Goal: Information Seeking & Learning: Learn about a topic

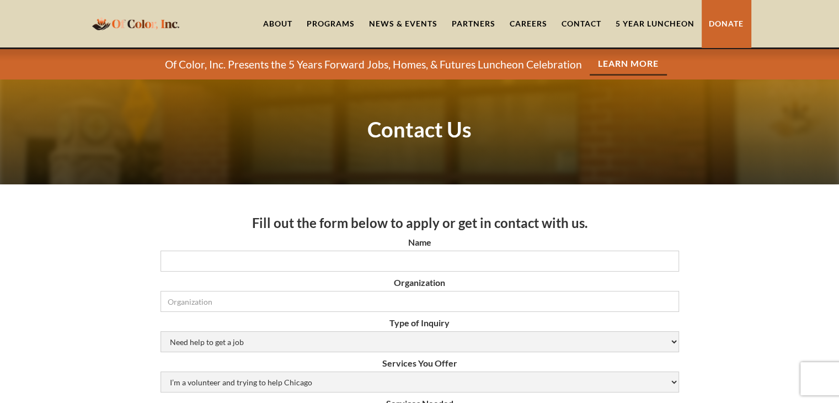
click at [283, 22] on link "About" at bounding box center [278, 23] width 44 height 47
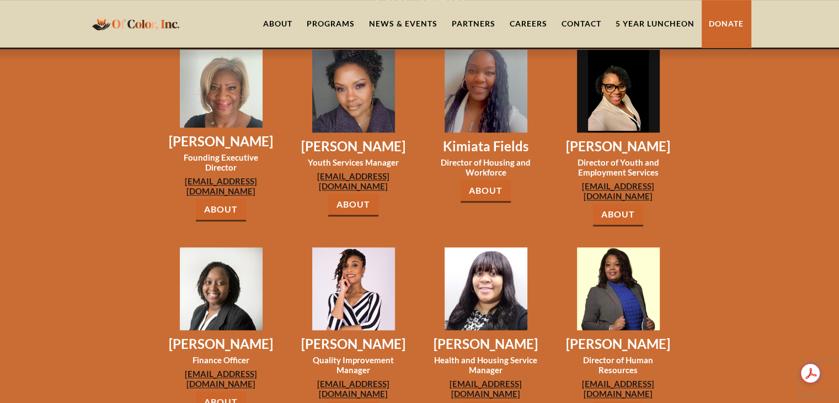
scroll to position [938, 0]
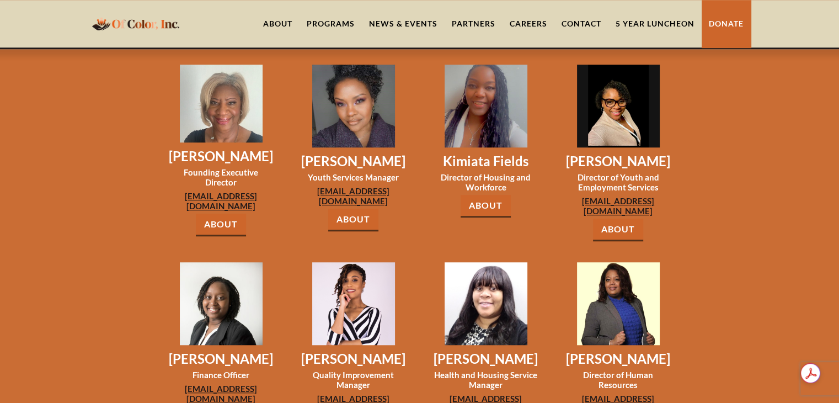
click at [474, 195] on link "About" at bounding box center [486, 206] width 50 height 23
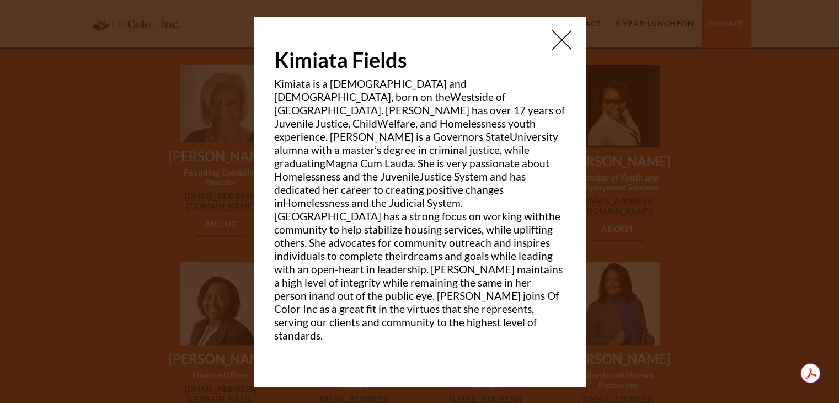
click at [400, 198] on p "Kimiata is a [DEMOGRAPHIC_DATA] and [DEMOGRAPHIC_DATA], born on theWestside of …" at bounding box center [419, 209] width 291 height 265
click at [563, 50] on img at bounding box center [561, 39] width 19 height 19
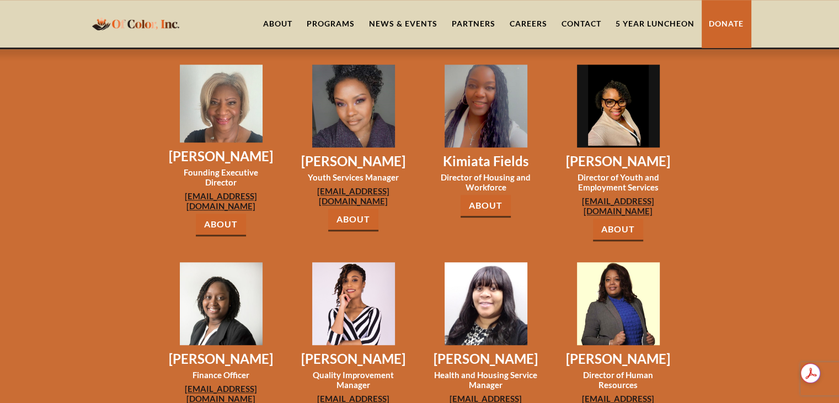
click at [501, 195] on link "About" at bounding box center [486, 206] width 50 height 23
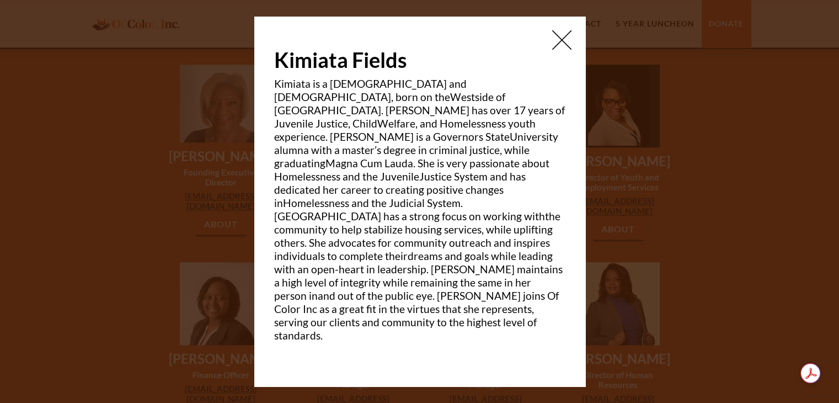
click at [556, 50] on img at bounding box center [561, 39] width 19 height 19
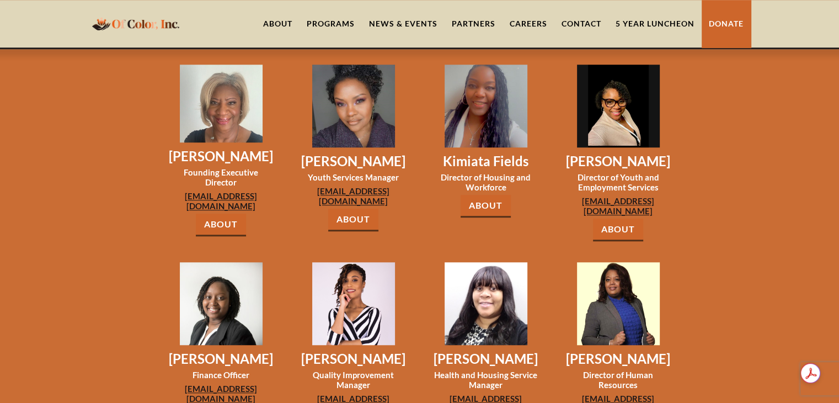
click at [606, 218] on link "About" at bounding box center [618, 229] width 50 height 23
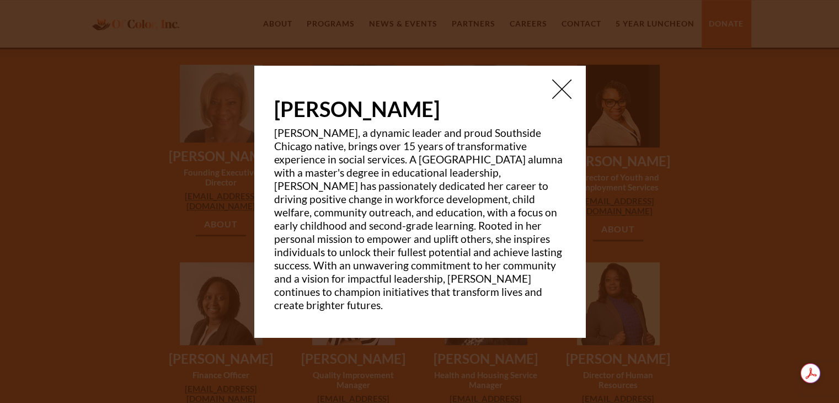
click at [576, 93] on div "Brandy Harrell Brandy, a dynamic leader and proud Southside Chicago native, bri…" at bounding box center [419, 201] width 331 height 271
click at [562, 92] on img at bounding box center [561, 88] width 19 height 19
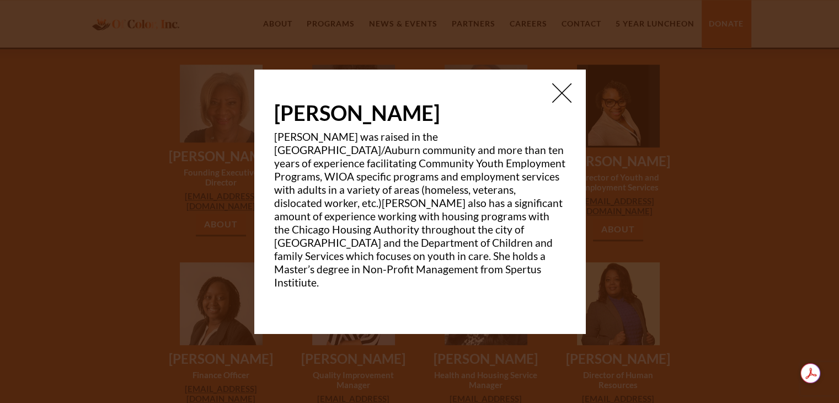
click at [558, 96] on img at bounding box center [561, 92] width 19 height 19
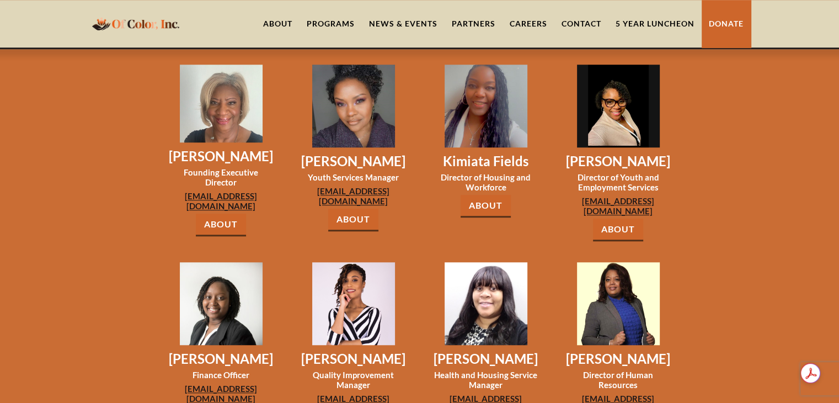
click at [353, 209] on link "About" at bounding box center [353, 220] width 50 height 23
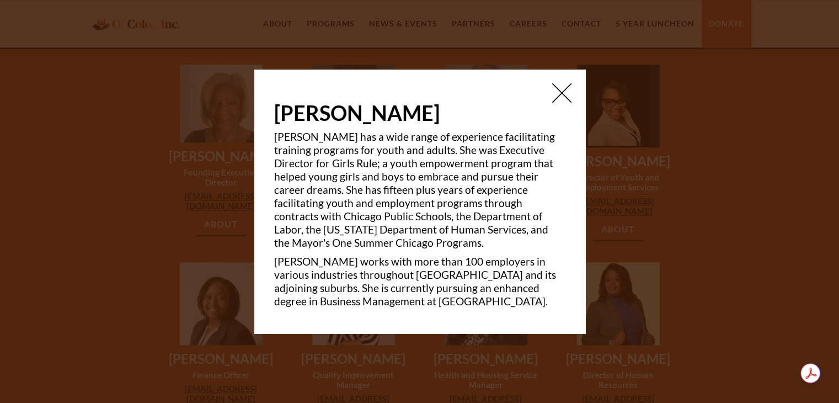
click at [570, 94] on img at bounding box center [561, 92] width 19 height 19
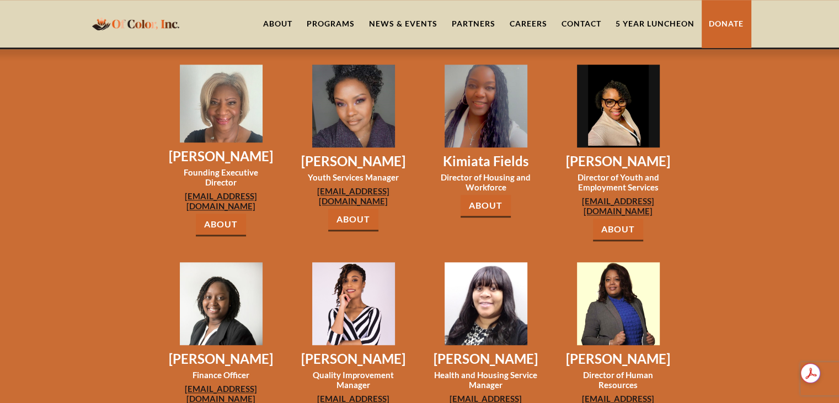
click at [221, 213] on link "About" at bounding box center [221, 224] width 50 height 23
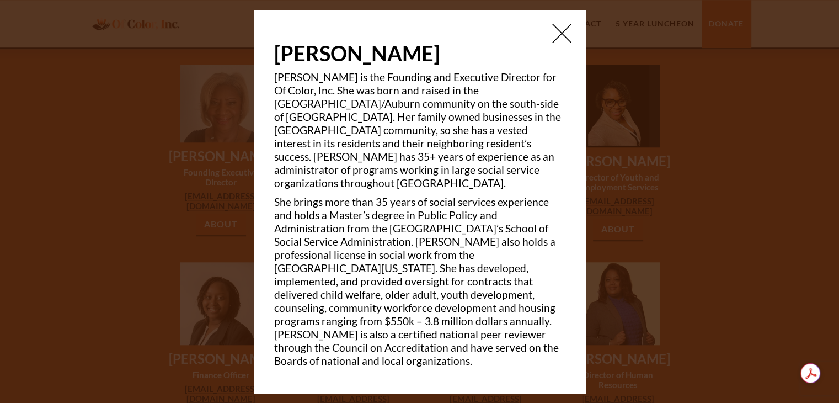
click at [568, 43] on img at bounding box center [561, 33] width 19 height 19
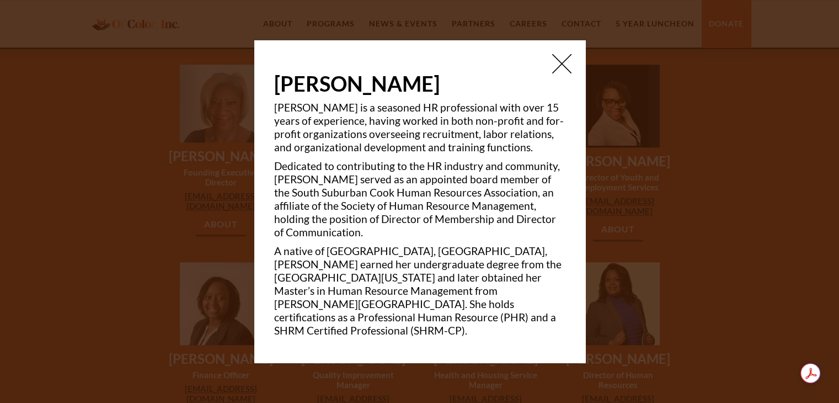
click at [565, 73] on img at bounding box center [561, 63] width 19 height 19
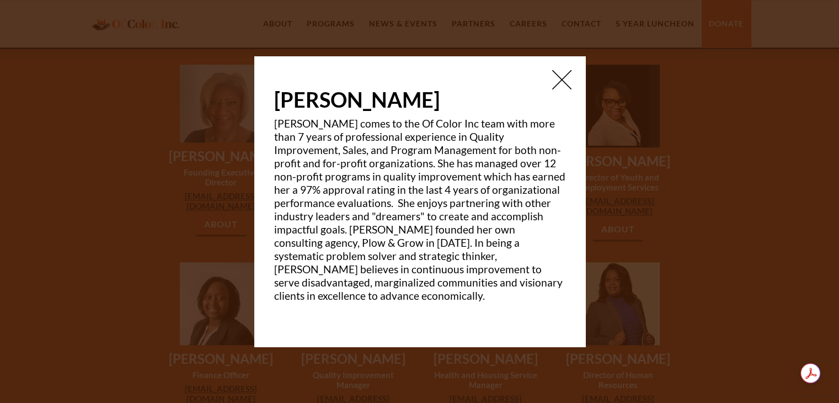
click at [564, 89] on img at bounding box center [561, 79] width 19 height 19
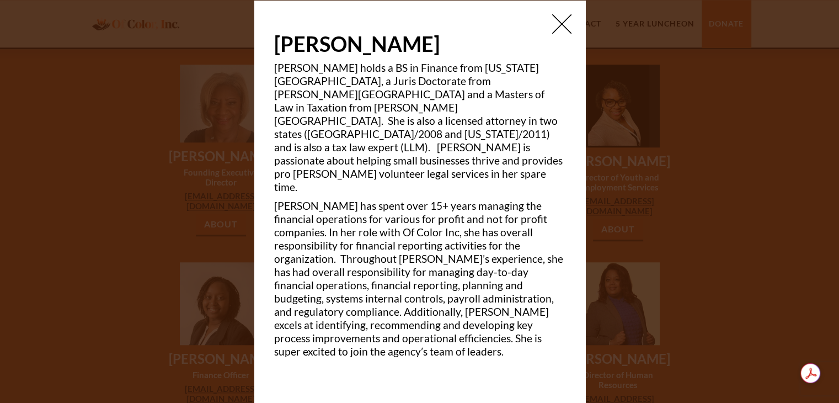
click at [562, 34] on img at bounding box center [561, 23] width 19 height 19
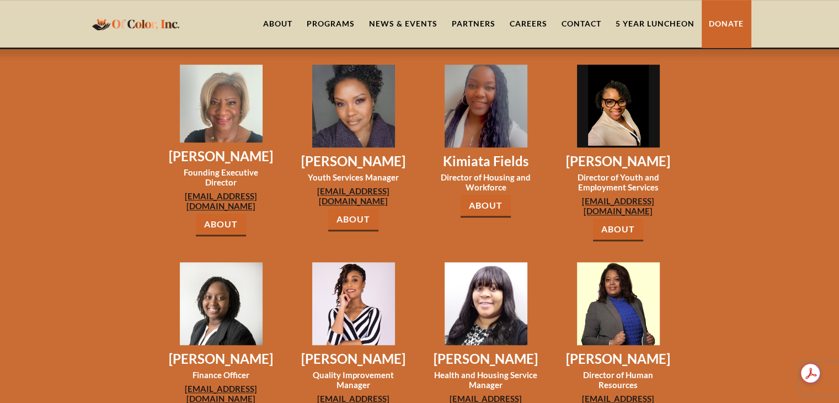
click at [653, 20] on link "5 Year Luncheon" at bounding box center [654, 23] width 93 height 47
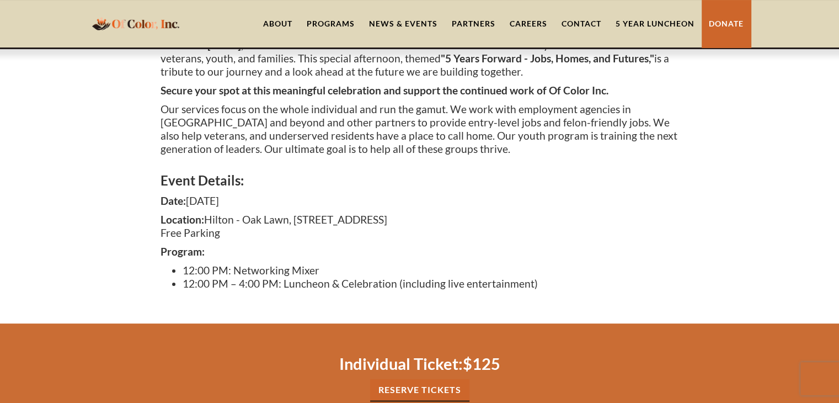
scroll to position [221, 0]
